Goal: Information Seeking & Learning: Learn about a topic

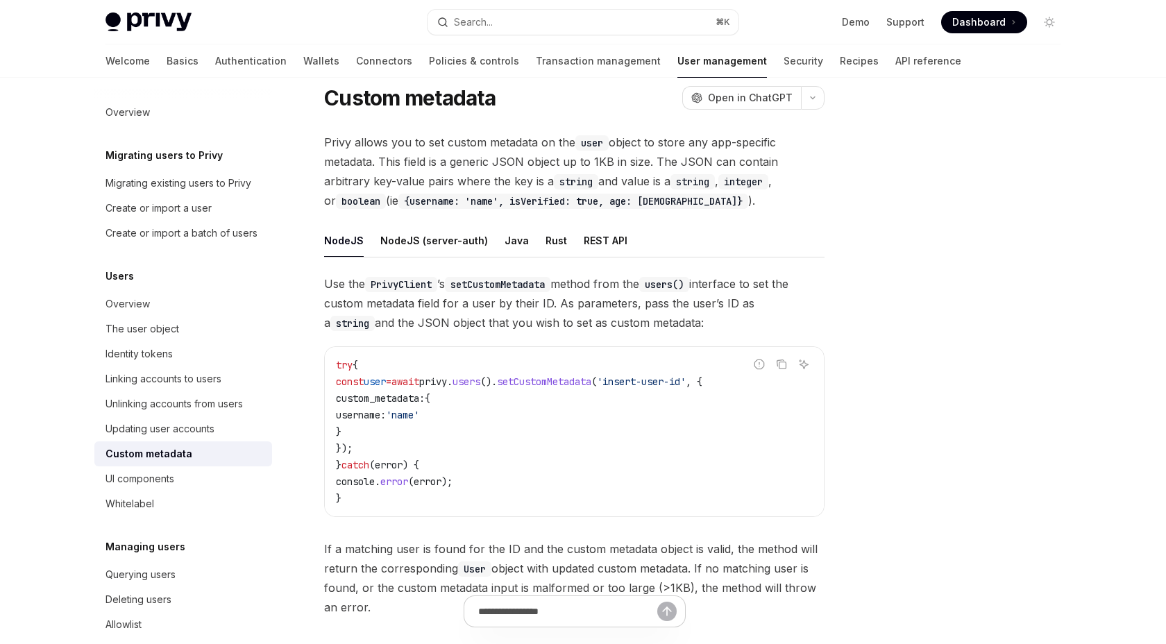
scroll to position [45, 0]
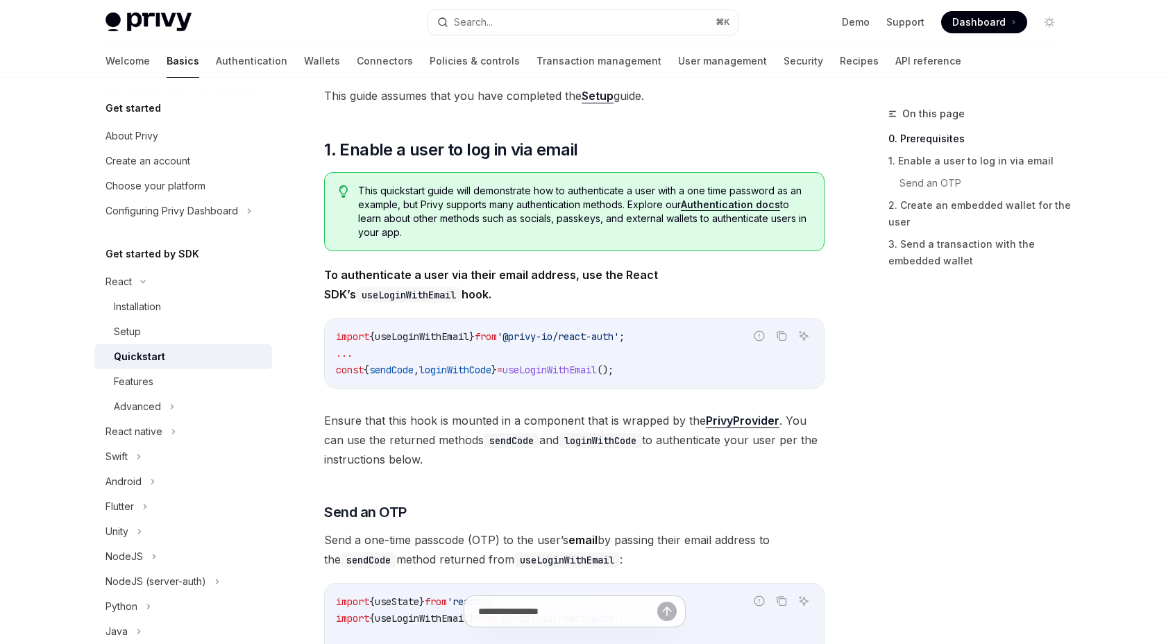
scroll to position [170, 0]
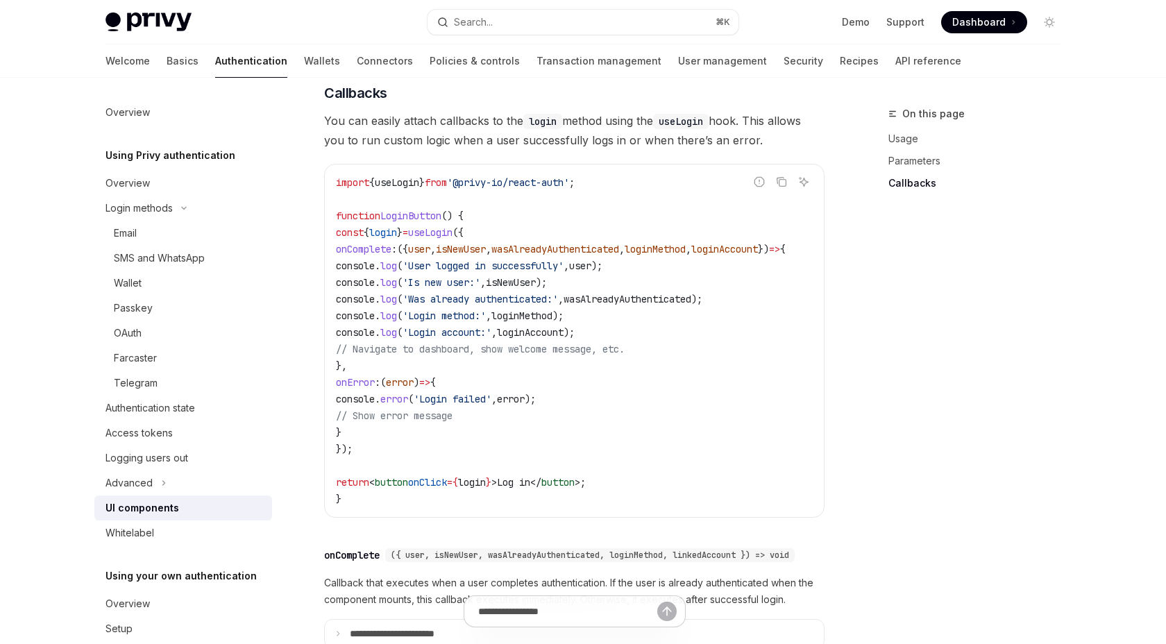
scroll to position [1660, 0]
